Goal: Task Accomplishment & Management: Complete application form

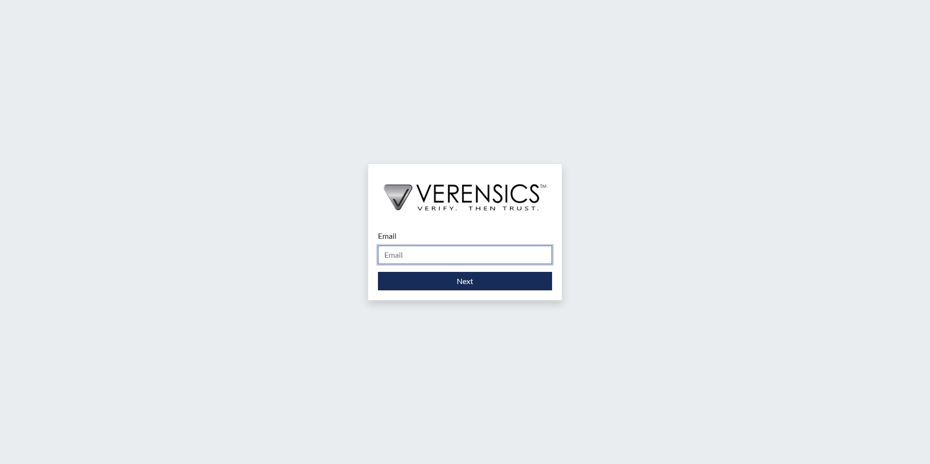
click at [442, 252] on input "Email" at bounding box center [465, 255] width 174 height 18
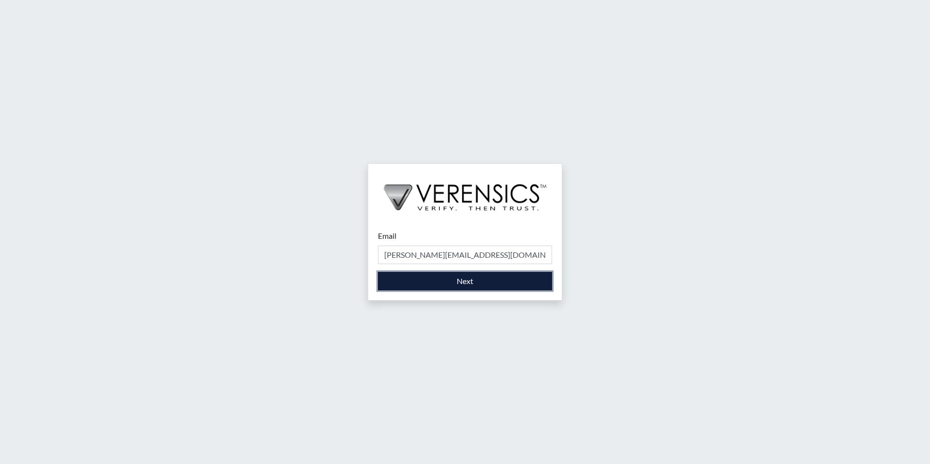
click at [443, 284] on button "Next" at bounding box center [465, 281] width 174 height 18
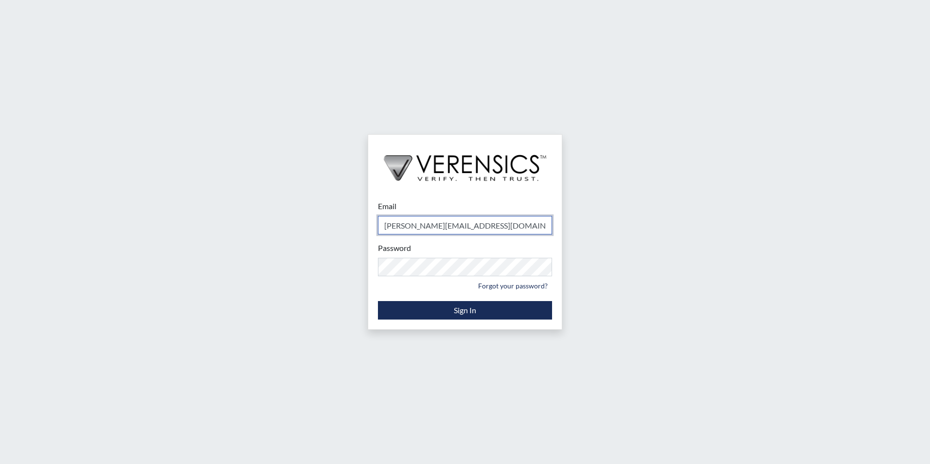
click at [517, 228] on input "[PERSON_NAME][EMAIL_ADDRESS][DOMAIN_NAME]" at bounding box center [465, 225] width 174 height 18
type input "s"
type input "[EMAIL_ADDRESS][DOMAIN_NAME]"
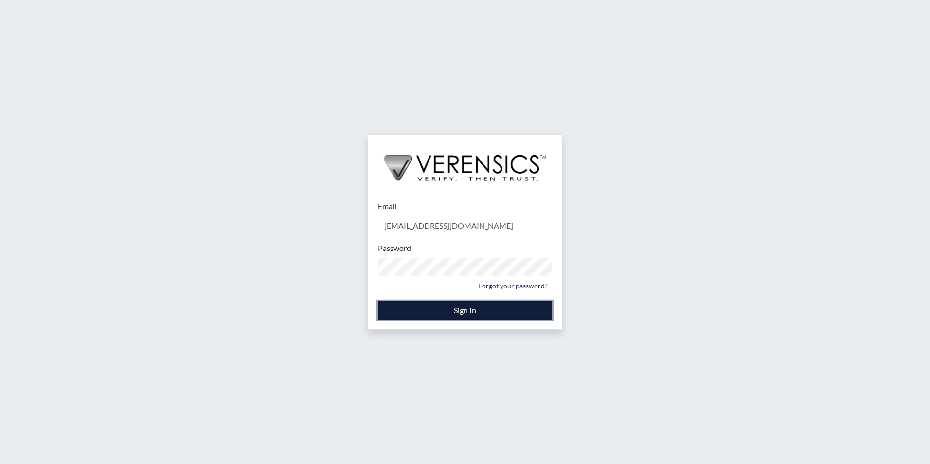
click at [458, 317] on button "Sign In" at bounding box center [465, 310] width 174 height 18
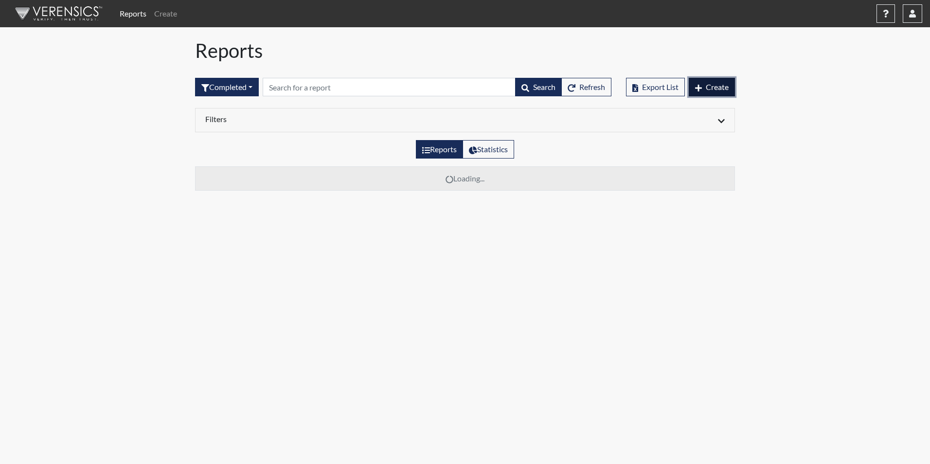
click at [708, 91] on button "Create" at bounding box center [712, 87] width 46 height 18
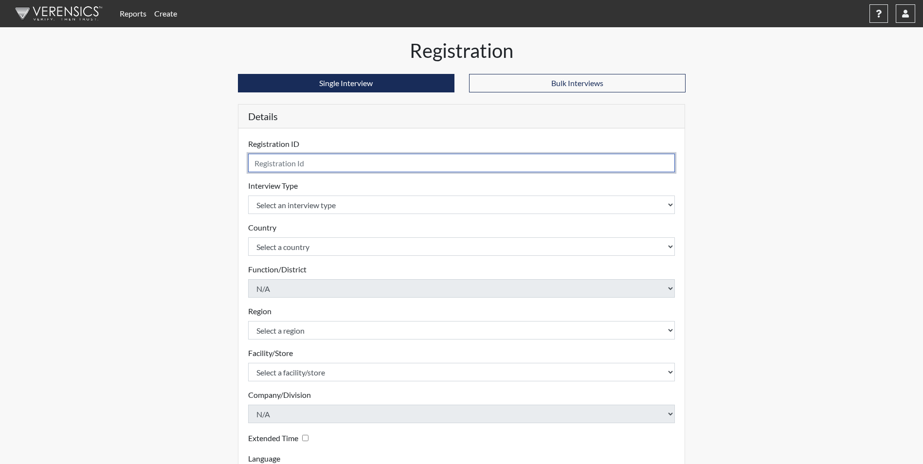
click at [371, 167] on input "text" at bounding box center [461, 163] width 427 height 18
type input "PAF6002"
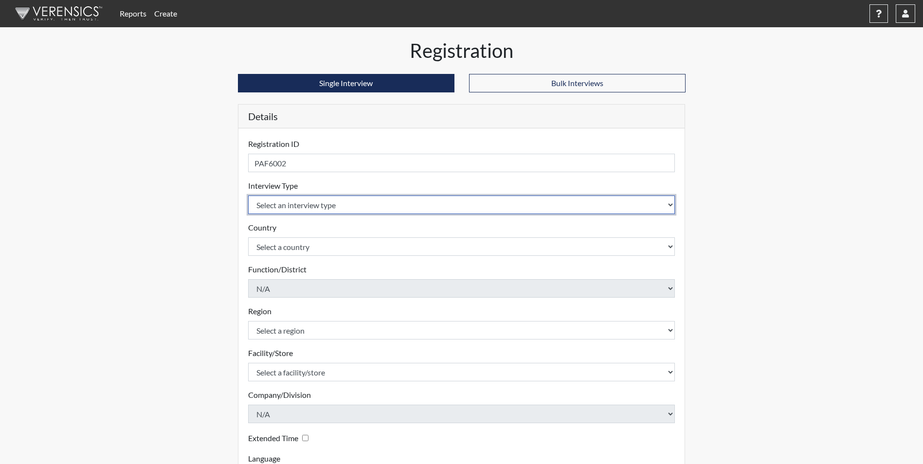
click at [383, 205] on select "Select an interview type Corrections Pre-Employment" at bounding box center [461, 205] width 427 height 18
select select "ff733e93-e1bf-11ea-9c9f-0eff0cf7eb8f"
click at [248, 196] on select "Select an interview type Corrections Pre-Employment" at bounding box center [461, 205] width 427 height 18
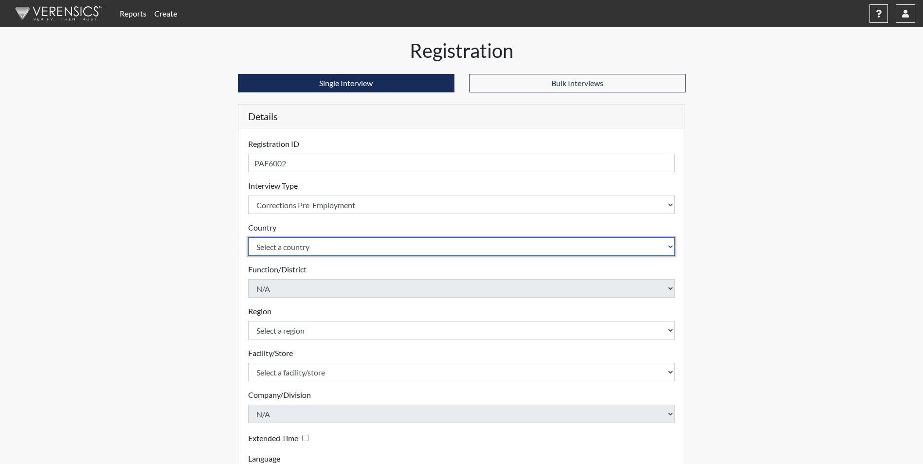
click at [385, 247] on select "Select a country [GEOGRAPHIC_DATA] [GEOGRAPHIC_DATA]" at bounding box center [461, 246] width 427 height 18
select select "united-states-of-[GEOGRAPHIC_DATA]"
click at [248, 237] on select "Select a country [GEOGRAPHIC_DATA] [GEOGRAPHIC_DATA]" at bounding box center [461, 246] width 427 height 18
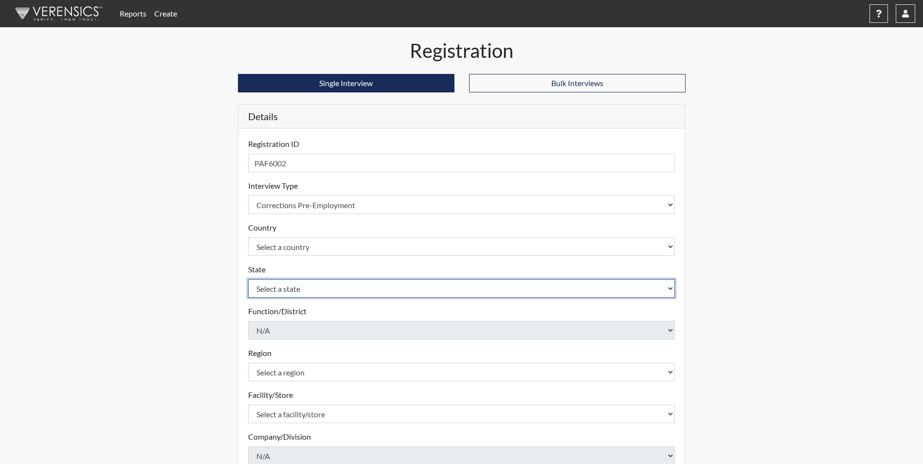
click at [373, 290] on select "Select a state [US_STATE] [US_STATE] [US_STATE] [US_STATE] [US_STATE] [US_STATE…" at bounding box center [461, 288] width 427 height 18
select select "GA"
click at [248, 279] on select "Select a state [US_STATE] [US_STATE] [US_STATE] [US_STATE] [US_STATE] [US_STATE…" at bounding box center [461, 288] width 427 height 18
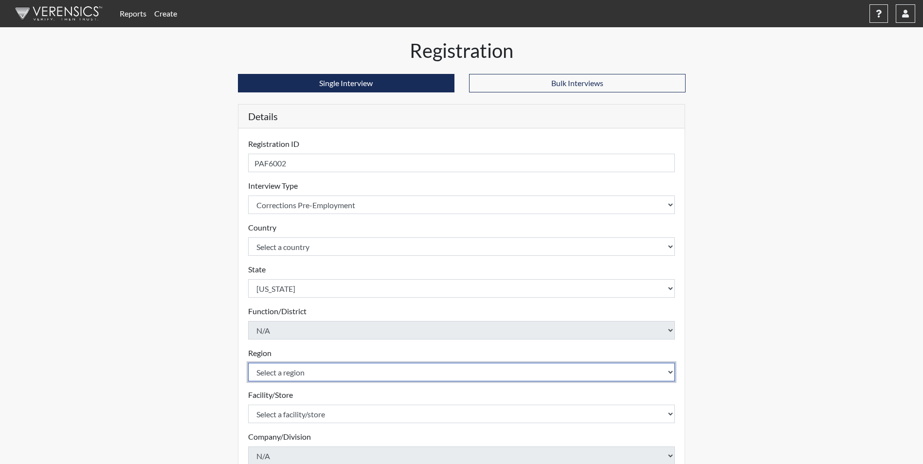
click at [358, 376] on select "Select a region [GEOGRAPHIC_DATA]" at bounding box center [461, 372] width 427 height 18
select select "51976826-f18e-4b67-8d3b-b0a0fa2f97ff"
click at [248, 363] on select "Select a region [GEOGRAPHIC_DATA]" at bounding box center [461, 372] width 427 height 18
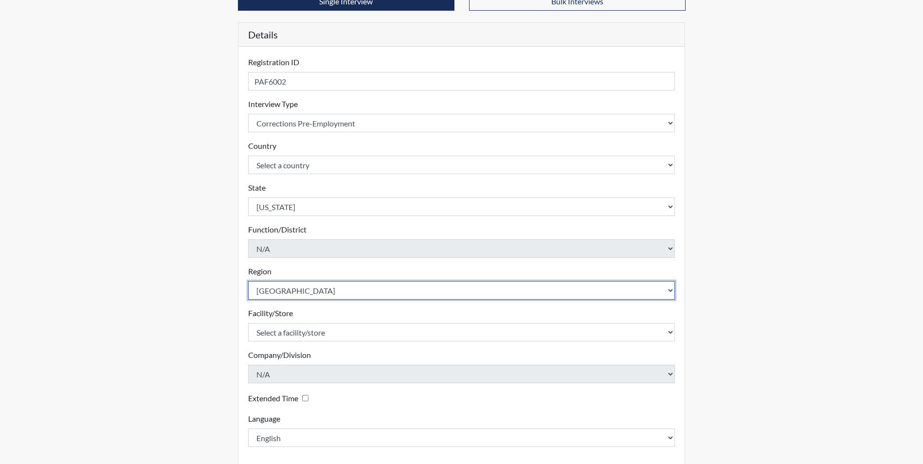
scroll to position [97, 0]
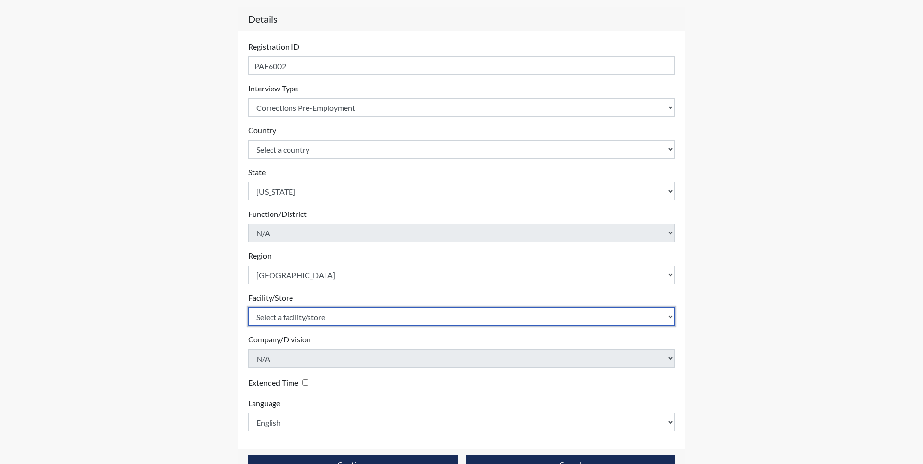
click at [381, 322] on select "Select a facility/store Valdosta SP Valdosta TC" at bounding box center [461, 316] width 427 height 18
select select "96ac6cf4-fbd2-4878-b4f5-77d924e0624a"
click at [248, 307] on select "Select a facility/store Valdosta SP Valdosta TC" at bounding box center [461, 316] width 427 height 18
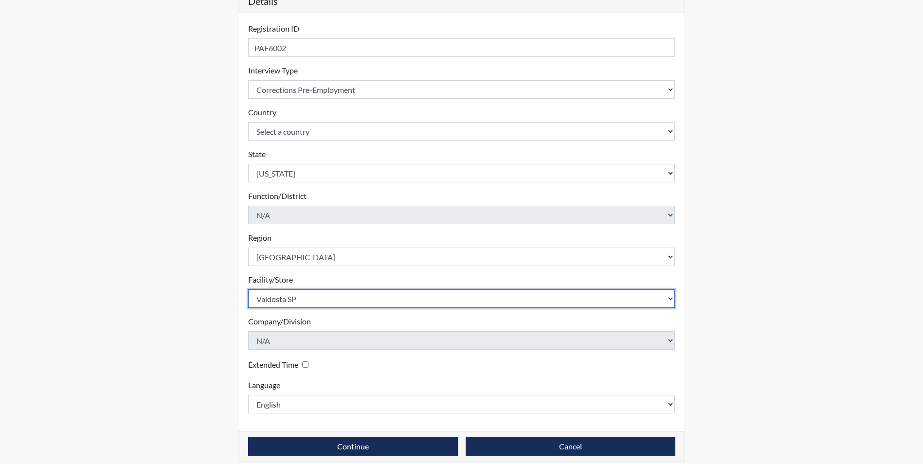
scroll to position [125, 0]
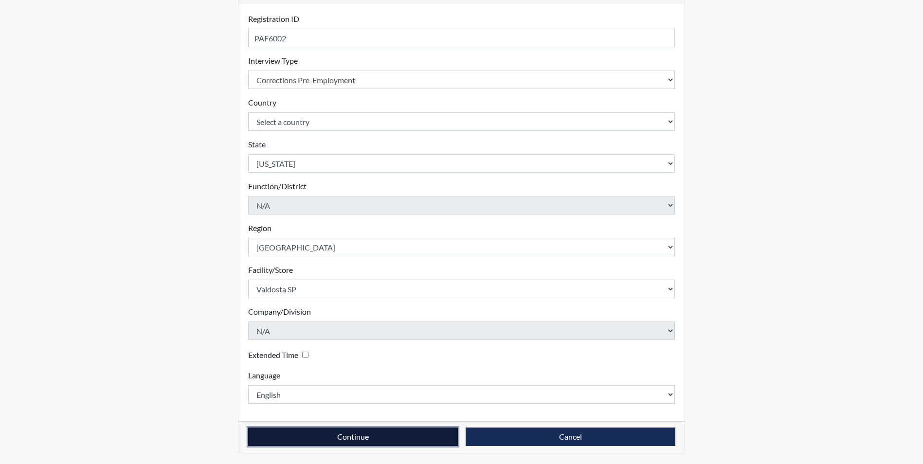
click at [375, 441] on button "Continue" at bounding box center [353, 437] width 210 height 18
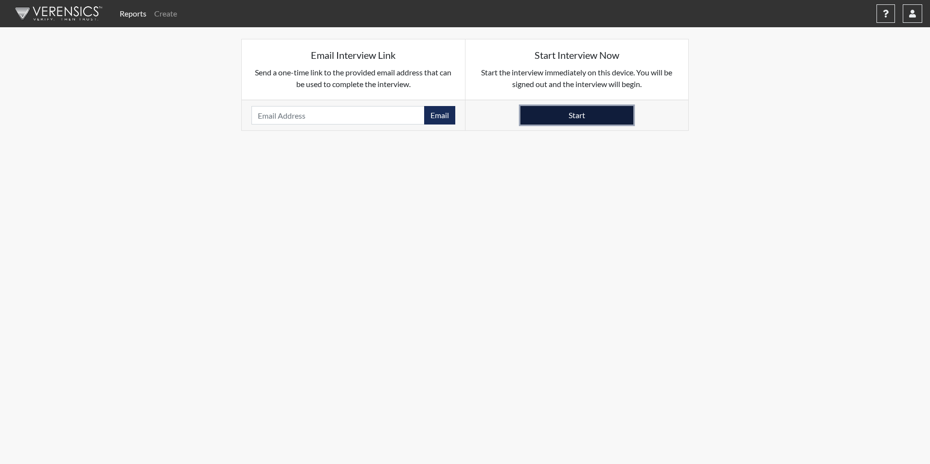
click at [570, 119] on button "Start" at bounding box center [576, 115] width 113 height 18
